Goal: Information Seeking & Learning: Learn about a topic

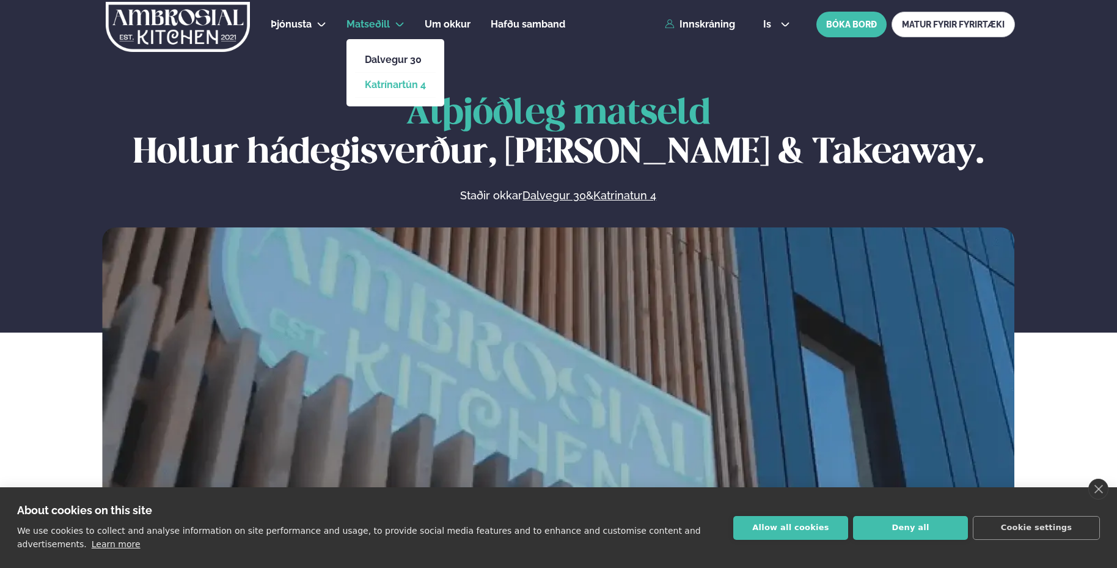
click at [375, 85] on link "Katrínartún 4" at bounding box center [395, 85] width 61 height 10
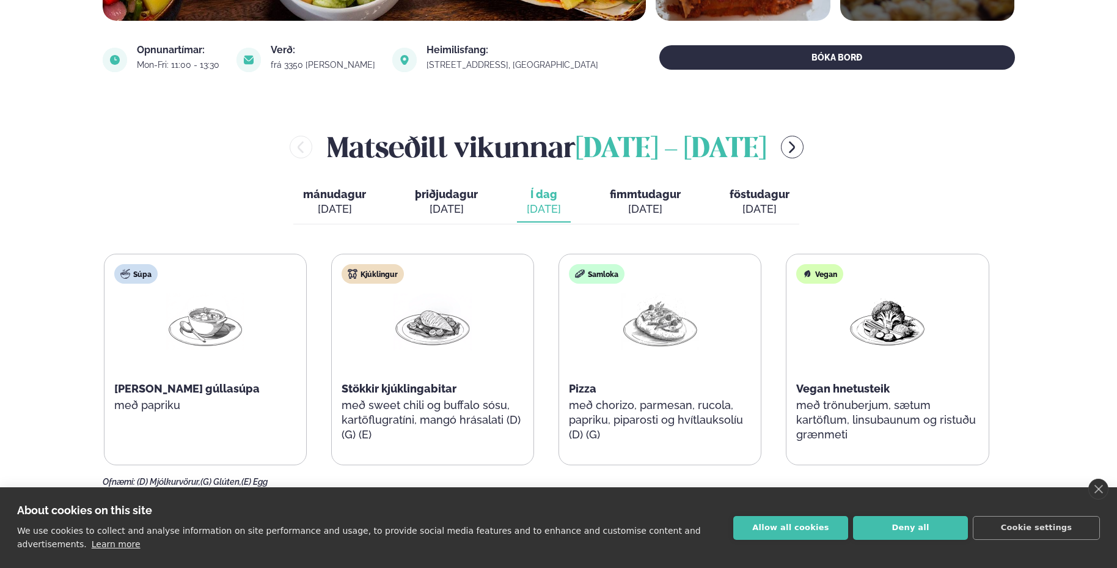
scroll to position [428, 0]
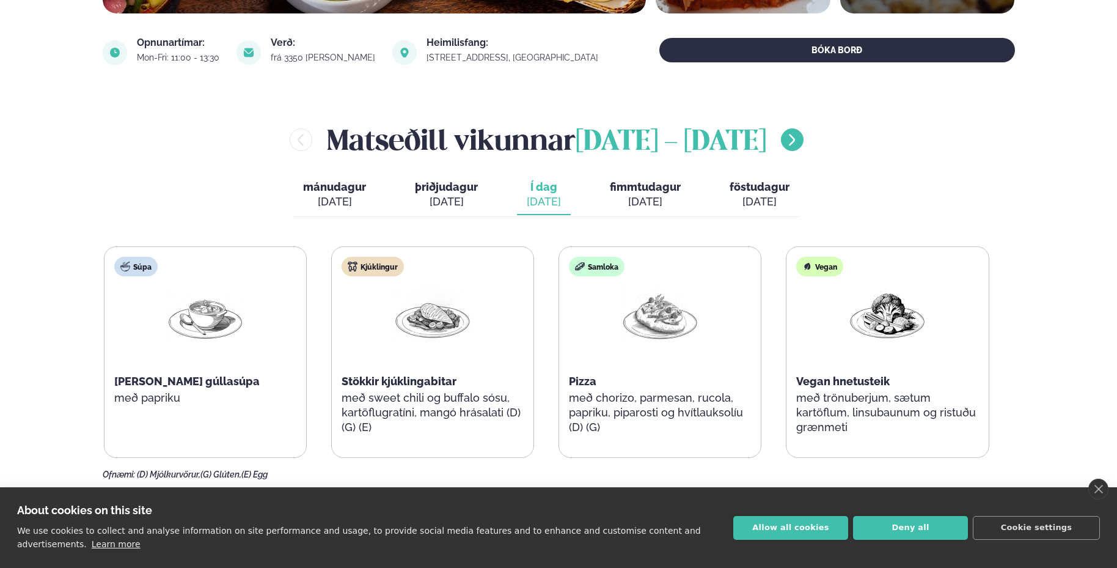
click at [799, 136] on icon "menu-btn-right" at bounding box center [792, 140] width 15 height 15
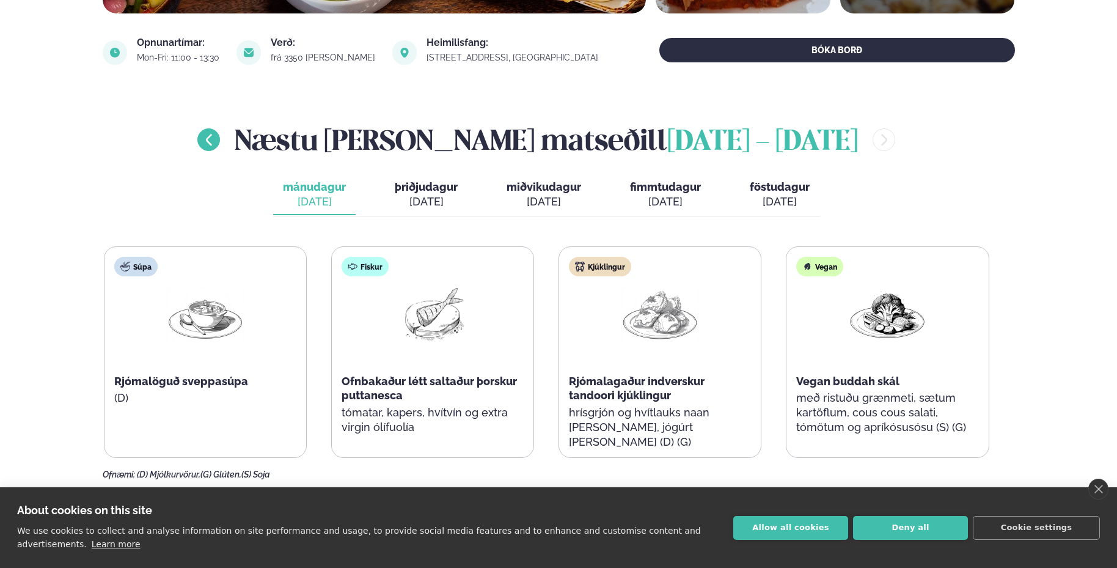
click at [216, 138] on icon "menu-btn-left" at bounding box center [209, 140] width 15 height 15
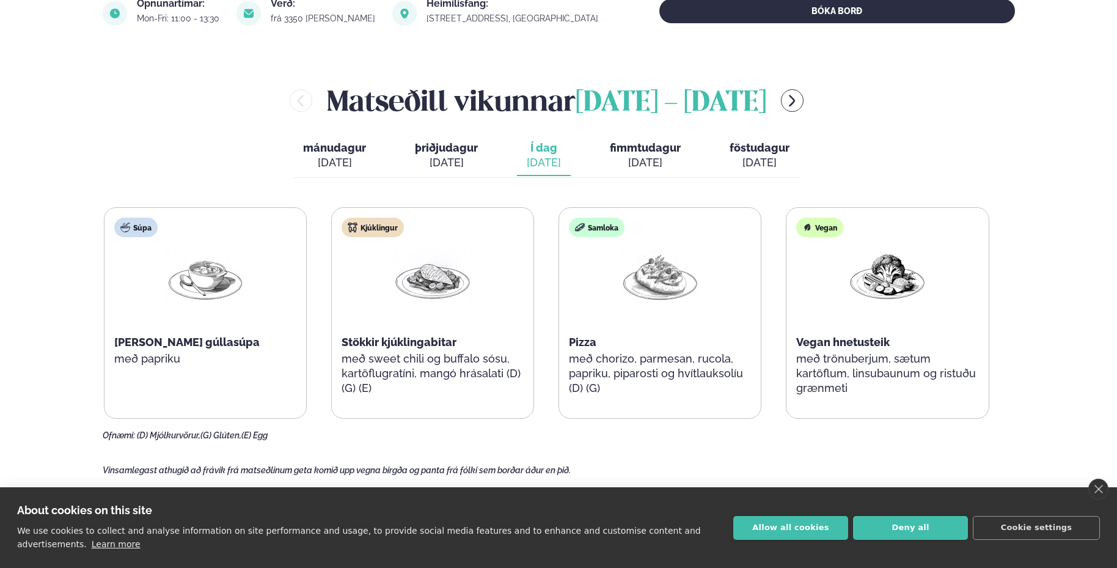
scroll to position [489, 0]
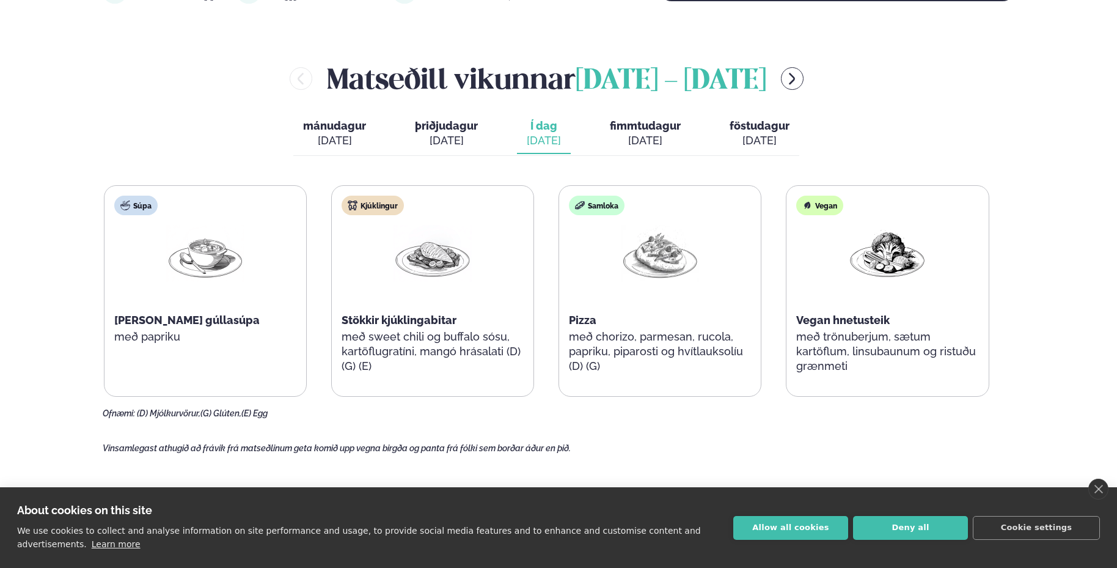
click at [639, 122] on span "fimmtudagur" at bounding box center [645, 125] width 71 height 13
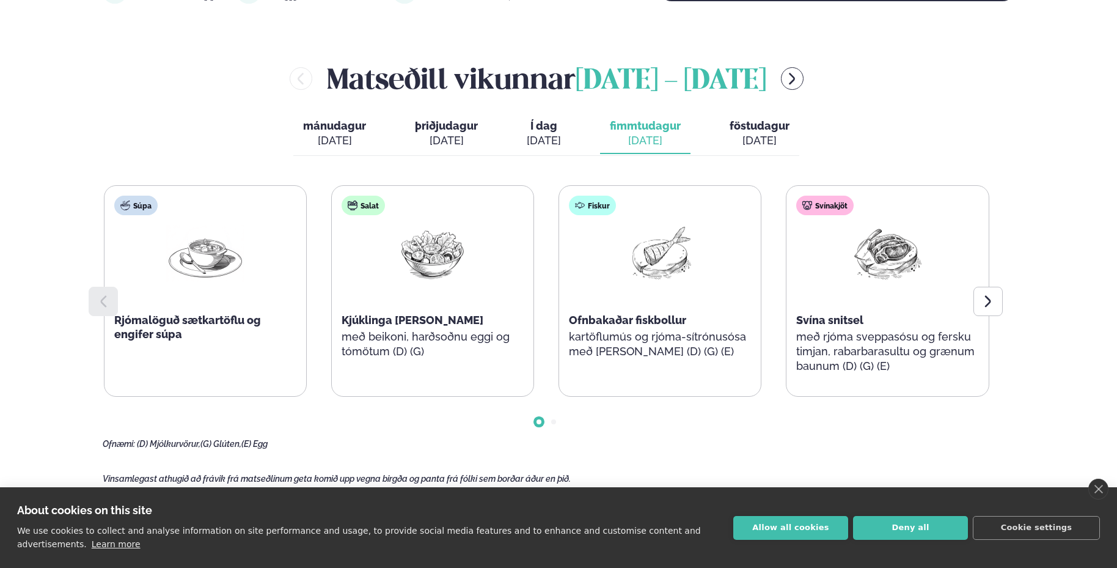
click at [752, 130] on span "föstudagur" at bounding box center [760, 125] width 60 height 13
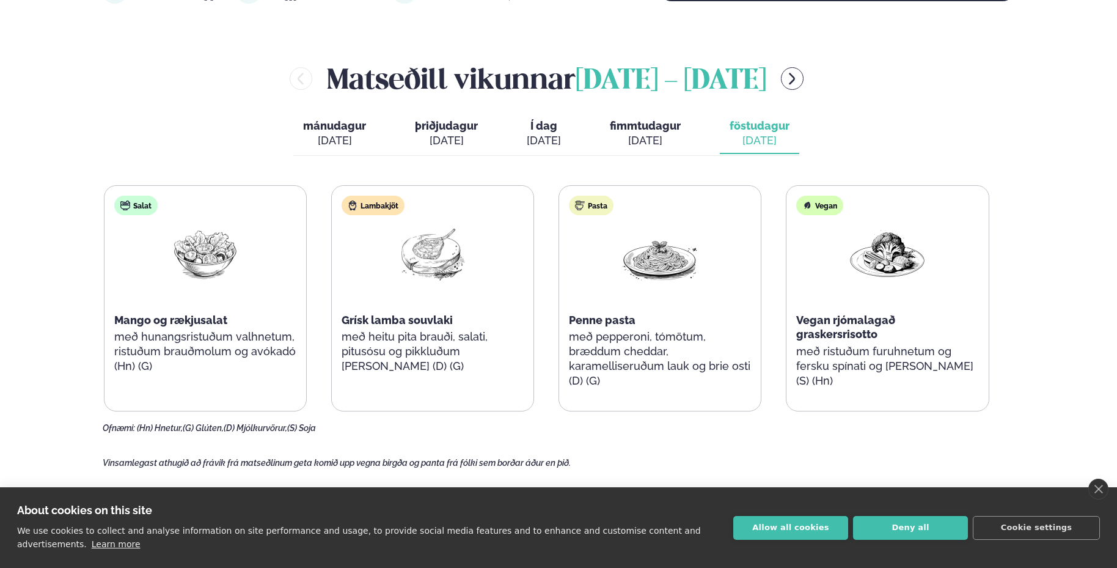
click at [543, 125] on span "Í dag" at bounding box center [544, 126] width 34 height 15
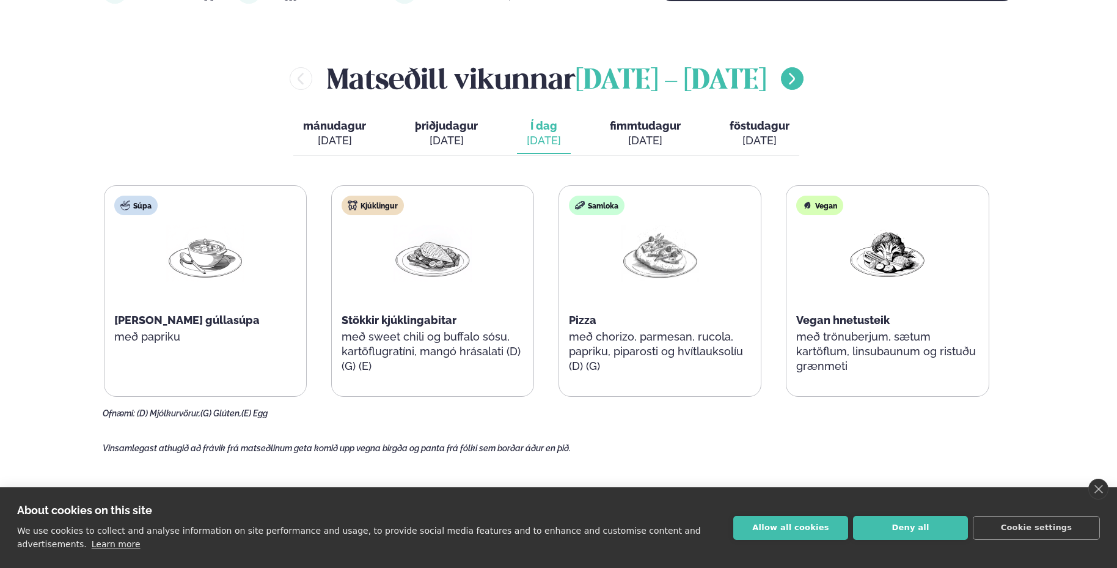
click at [795, 82] on icon "menu-btn-right" at bounding box center [792, 79] width 6 height 12
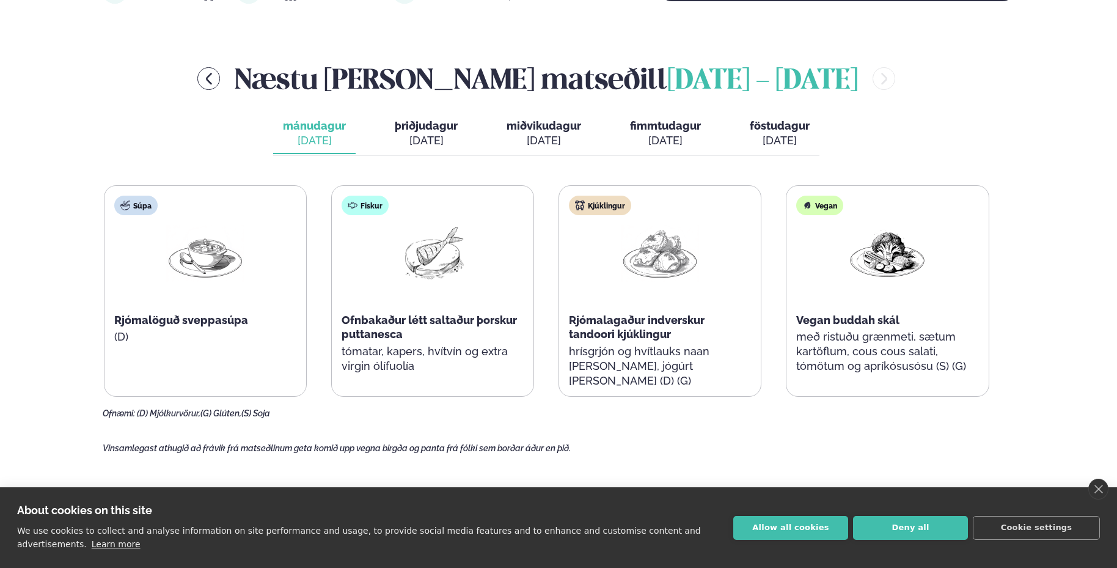
click at [436, 138] on div "[DATE]" at bounding box center [426, 140] width 63 height 15
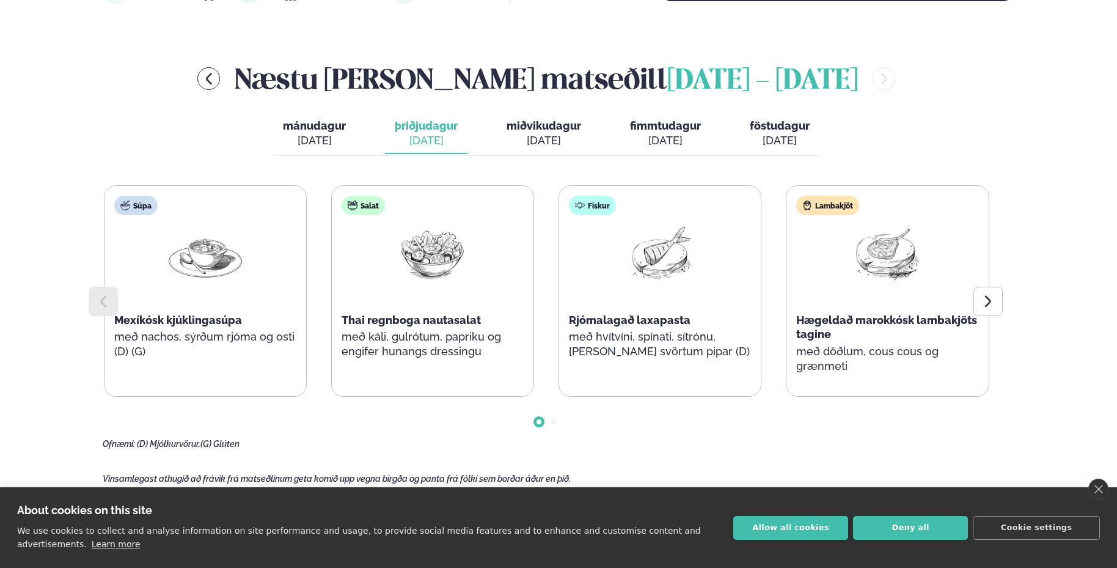
click at [547, 128] on span "miðvikudagur" at bounding box center [544, 125] width 75 height 13
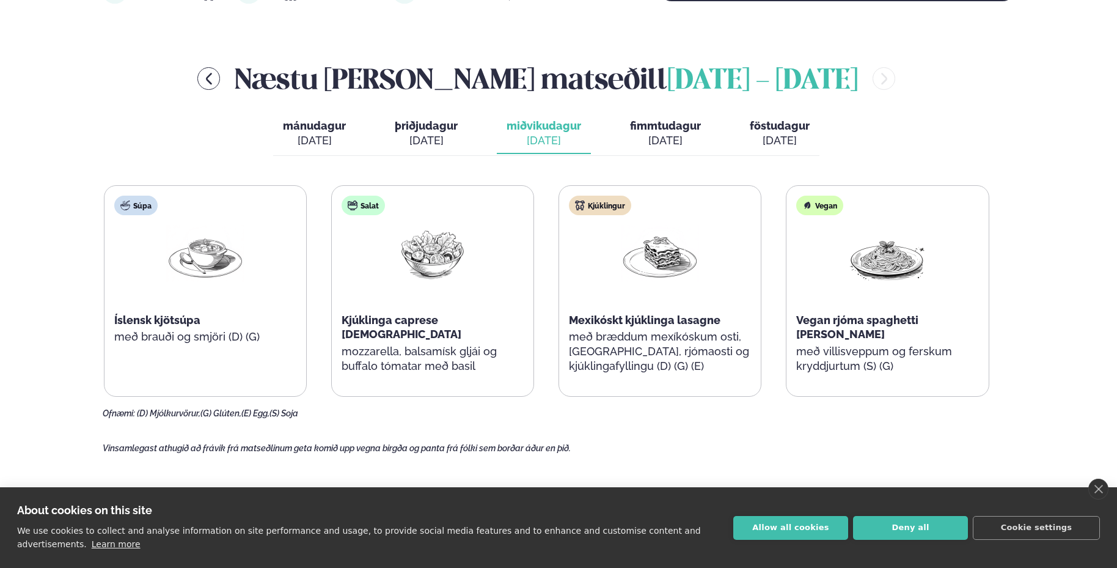
click at [670, 132] on button "fimmtudagur fim. [DATE]" at bounding box center [665, 134] width 90 height 40
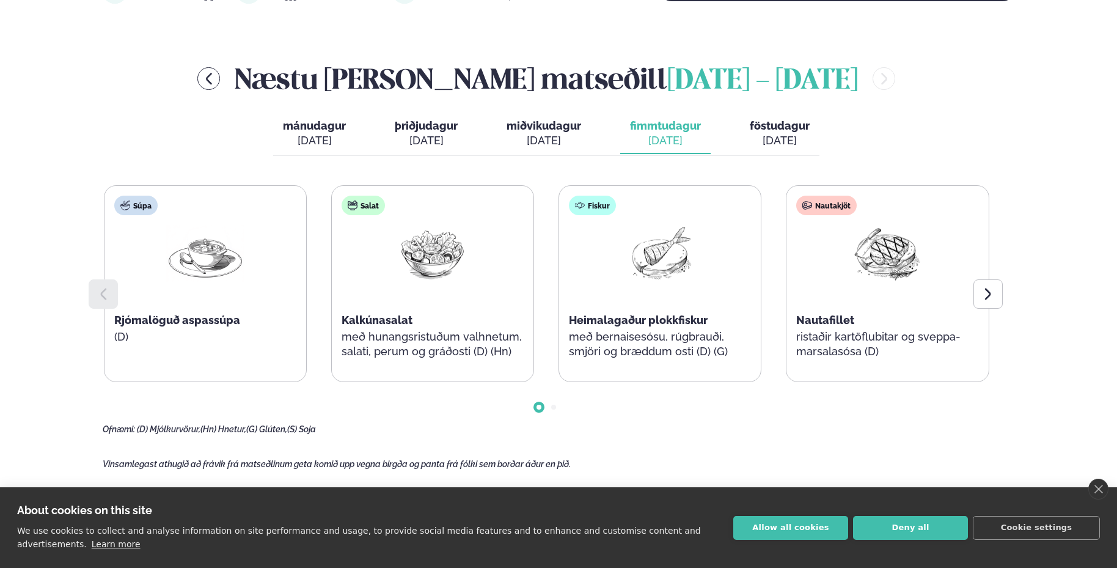
click at [763, 130] on span "föstudagur" at bounding box center [780, 125] width 60 height 13
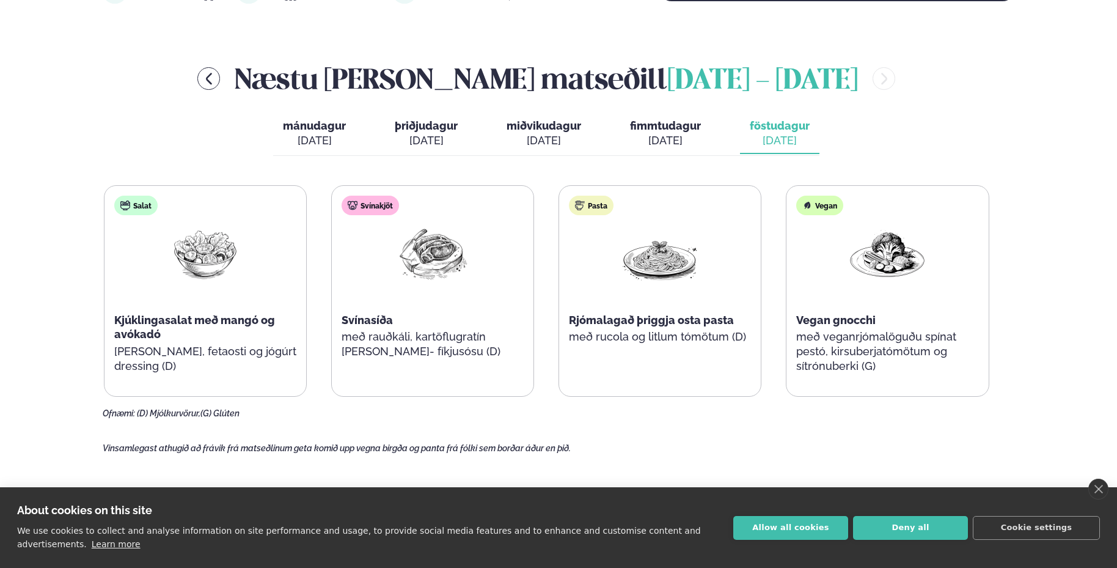
click at [337, 129] on span "mánudagur" at bounding box center [314, 125] width 63 height 13
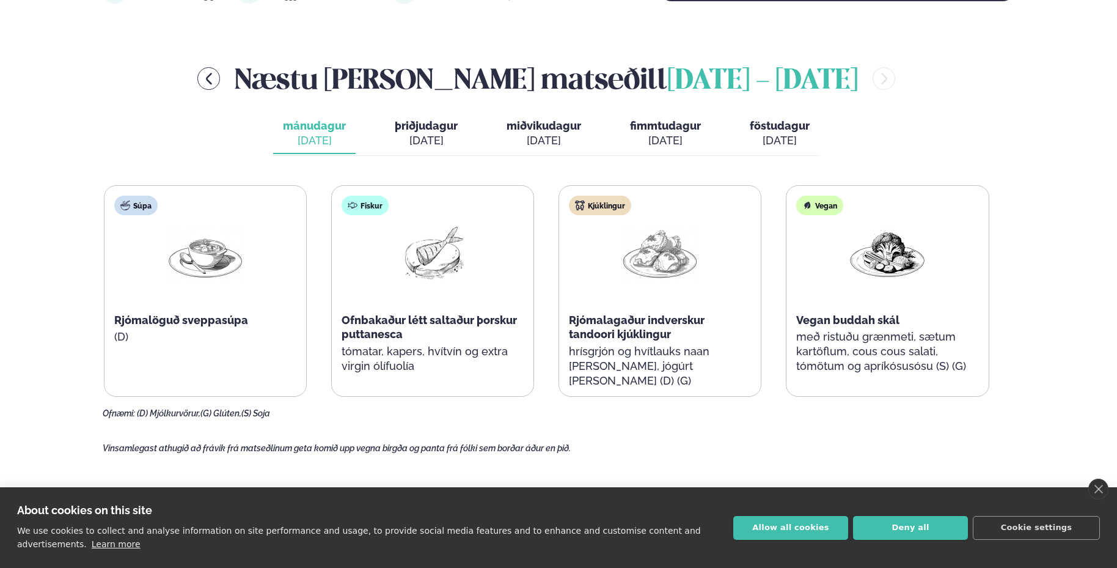
click at [419, 130] on span "þriðjudagur" at bounding box center [426, 125] width 63 height 13
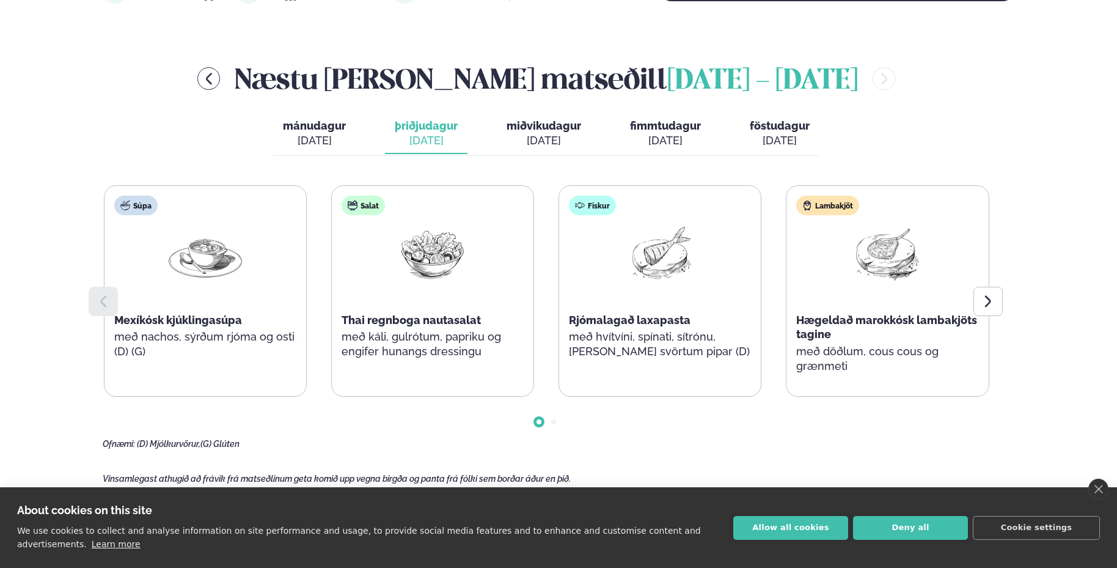
click at [552, 131] on span "miðvikudagur" at bounding box center [544, 125] width 75 height 13
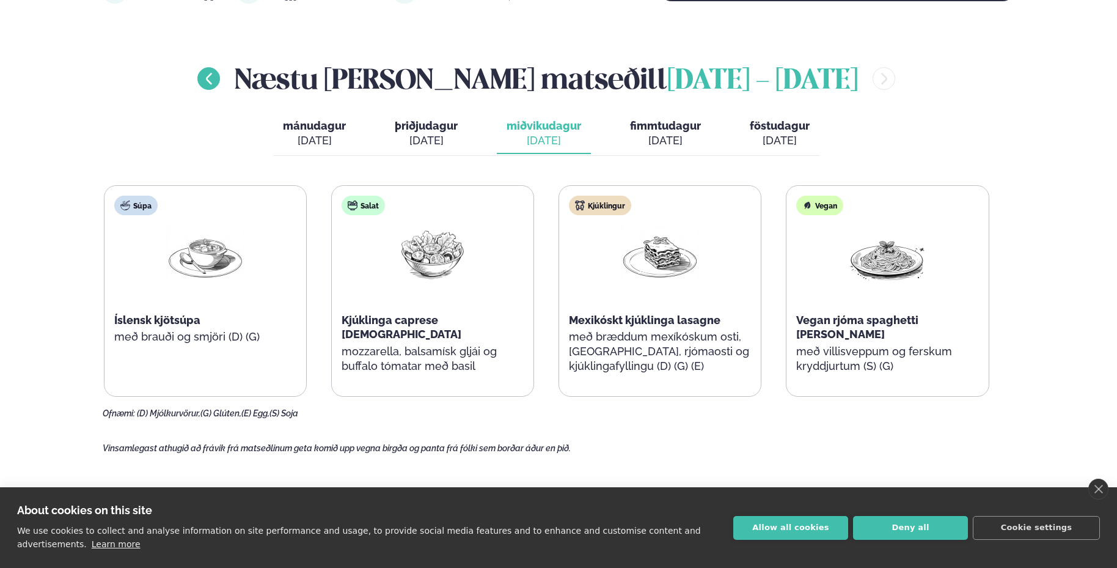
click at [216, 73] on icon "menu-btn-left" at bounding box center [209, 78] width 15 height 15
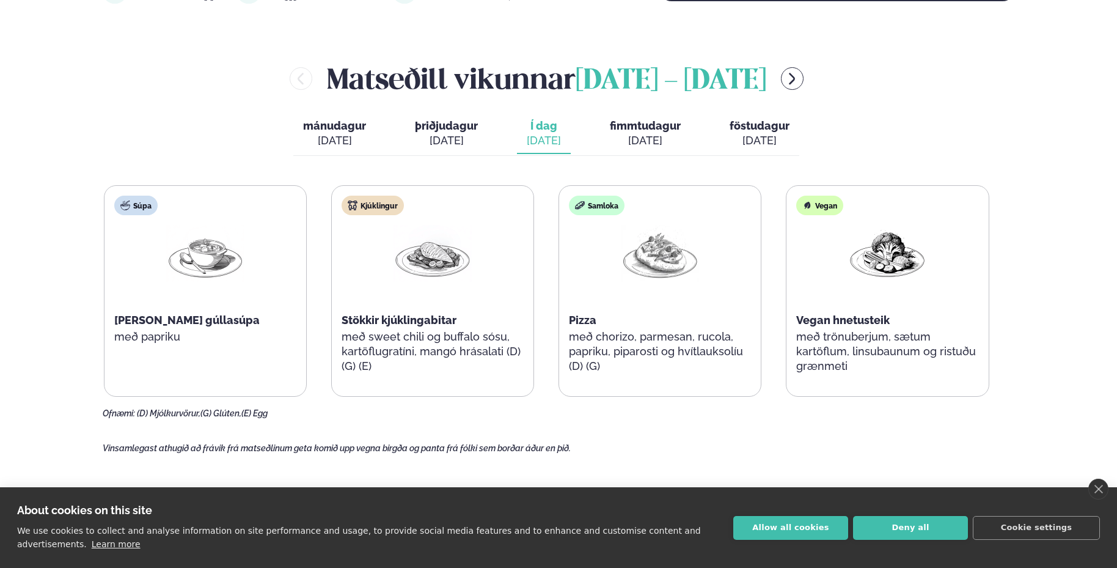
click at [543, 128] on span "Í dag" at bounding box center [544, 126] width 34 height 15
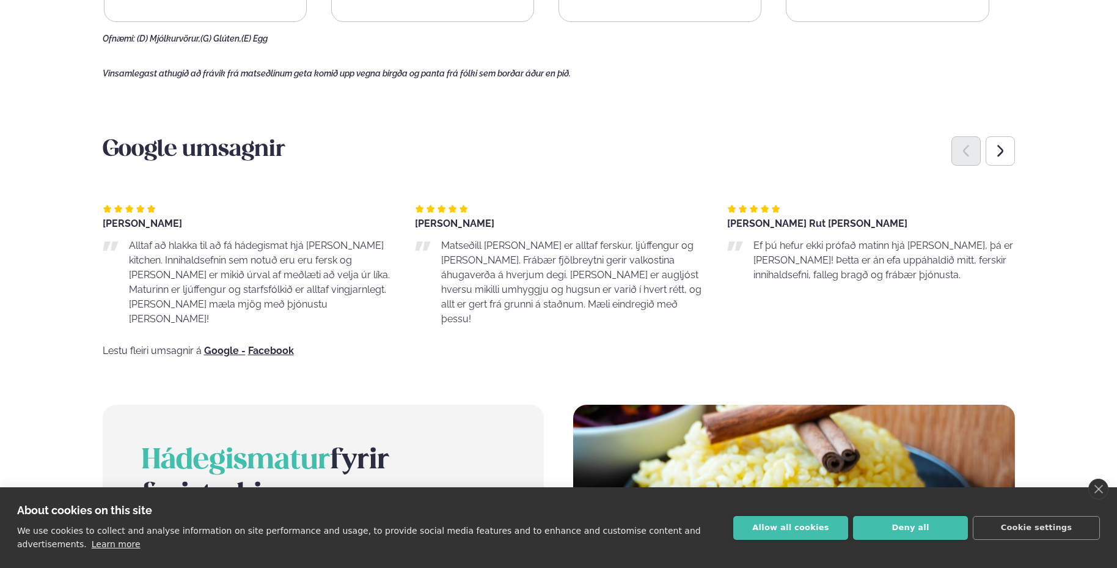
scroll to position [917, 0]
